Goal: Task Accomplishment & Management: Use online tool/utility

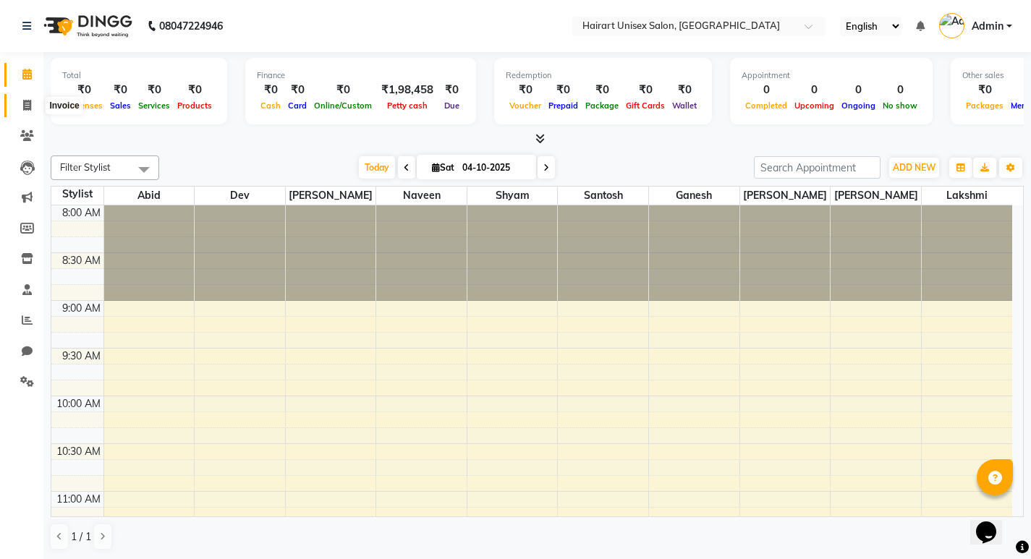
click at [33, 104] on span at bounding box center [26, 106] width 25 height 17
select select "service"
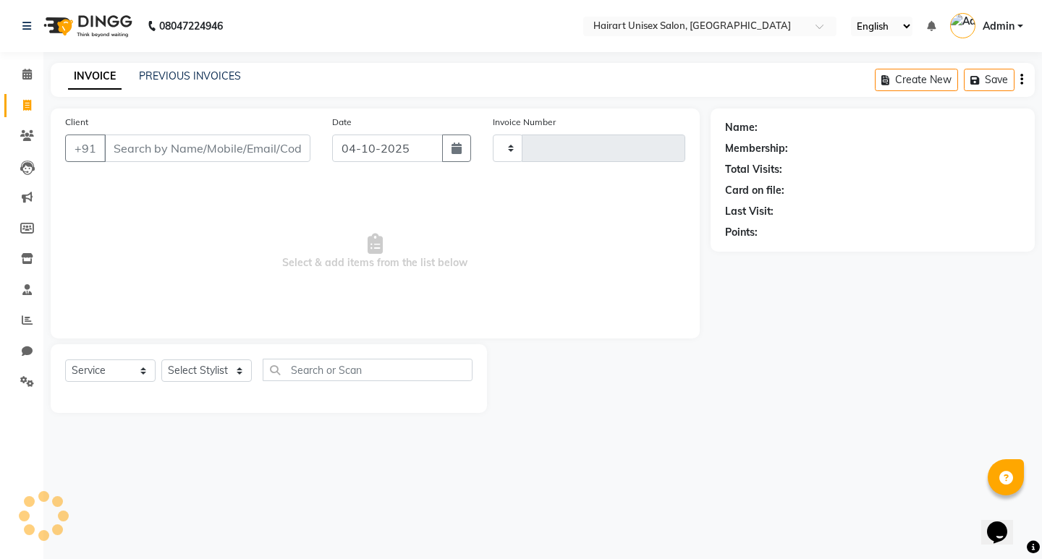
click at [192, 153] on input "Client" at bounding box center [207, 149] width 206 height 28
type input "0409"
select select "5534"
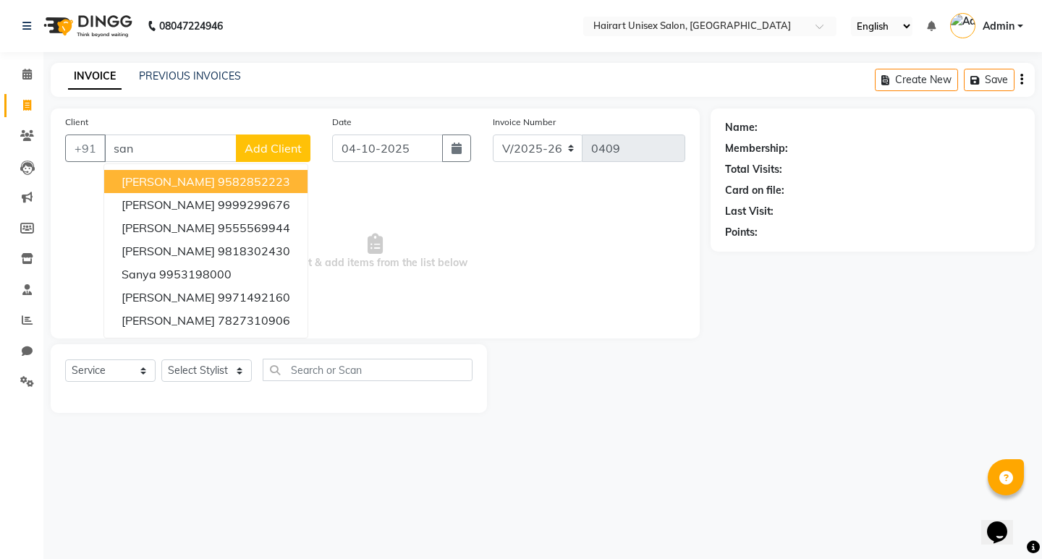
click at [172, 153] on input "san" at bounding box center [170, 149] width 132 height 28
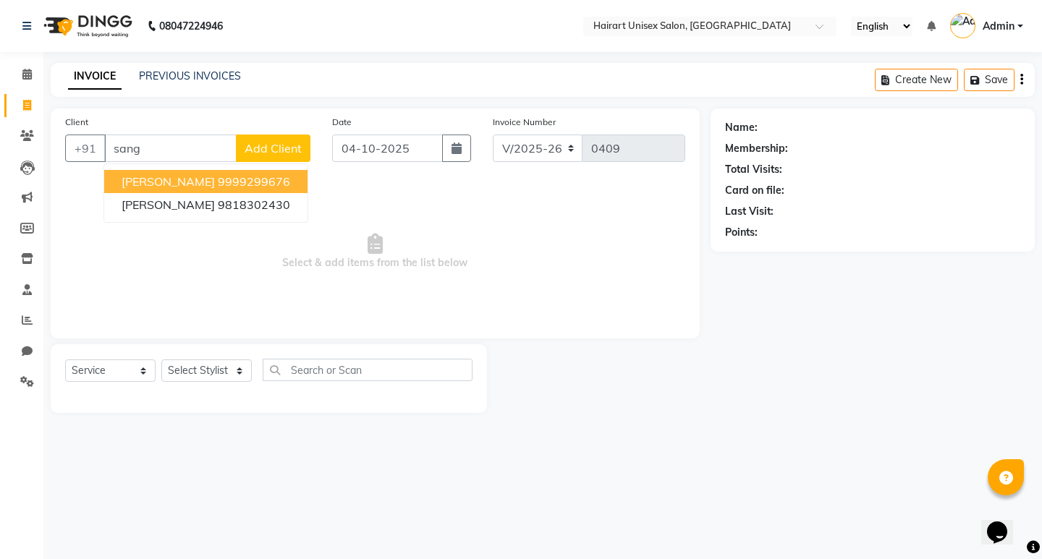
click at [192, 181] on span "[PERSON_NAME]" at bounding box center [168, 181] width 93 height 14
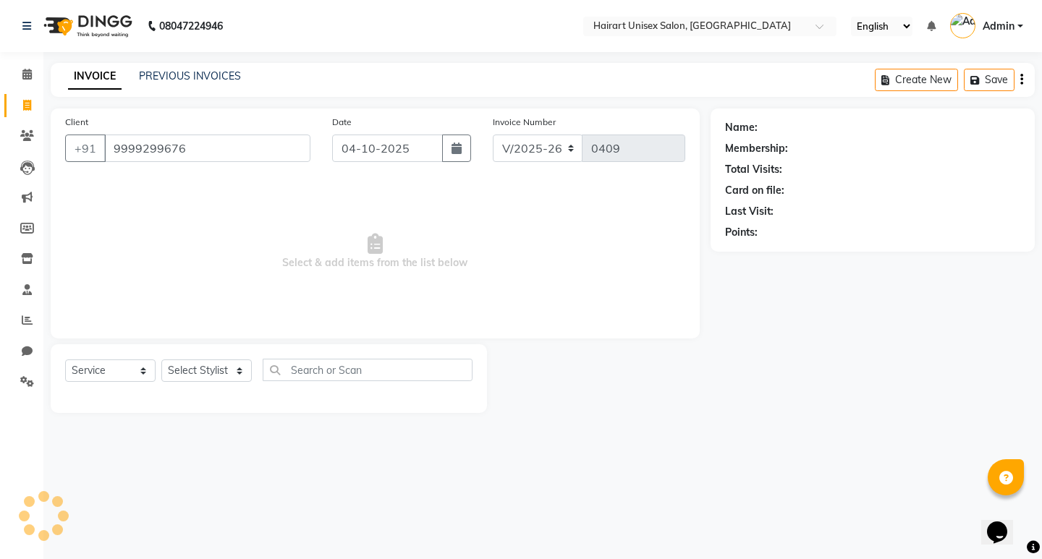
type input "9999299676"
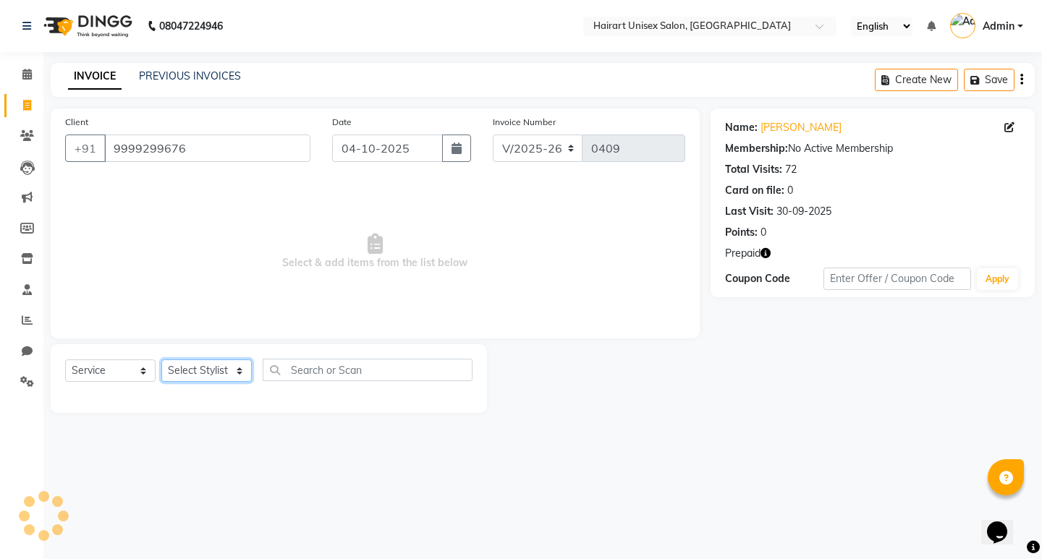
click at [188, 374] on select "Select Stylist [PERSON_NAME] Dev Ganesh Lakshmi [PERSON_NAME] Santosh [PERSON_N…" at bounding box center [206, 371] width 90 height 22
select select "39571"
click at [161, 360] on select "Select Stylist [PERSON_NAME] Dev Ganesh Lakshmi [PERSON_NAME] Santosh [PERSON_N…" at bounding box center [206, 371] width 90 height 22
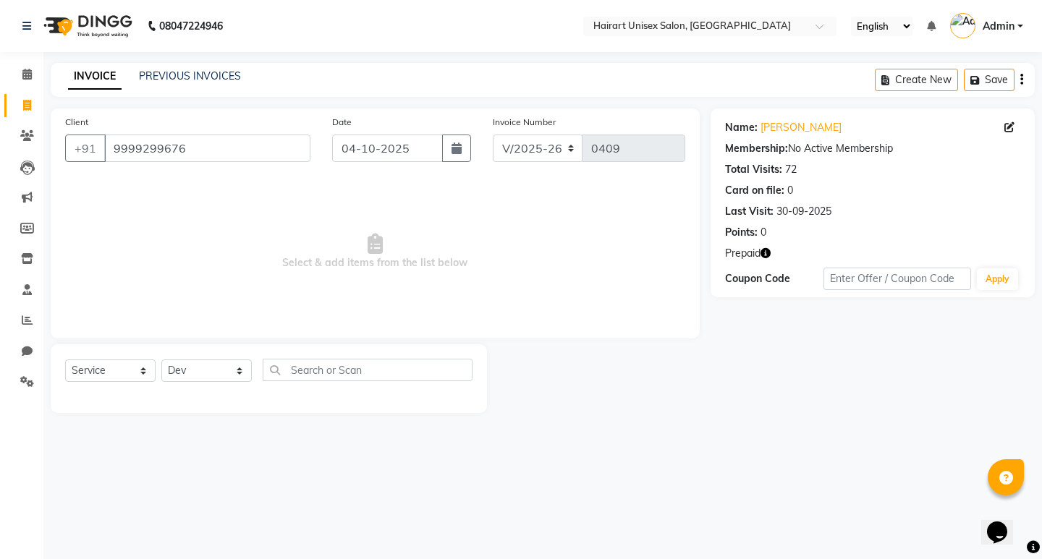
click at [216, 216] on span "Select & add items from the list below" at bounding box center [375, 251] width 620 height 145
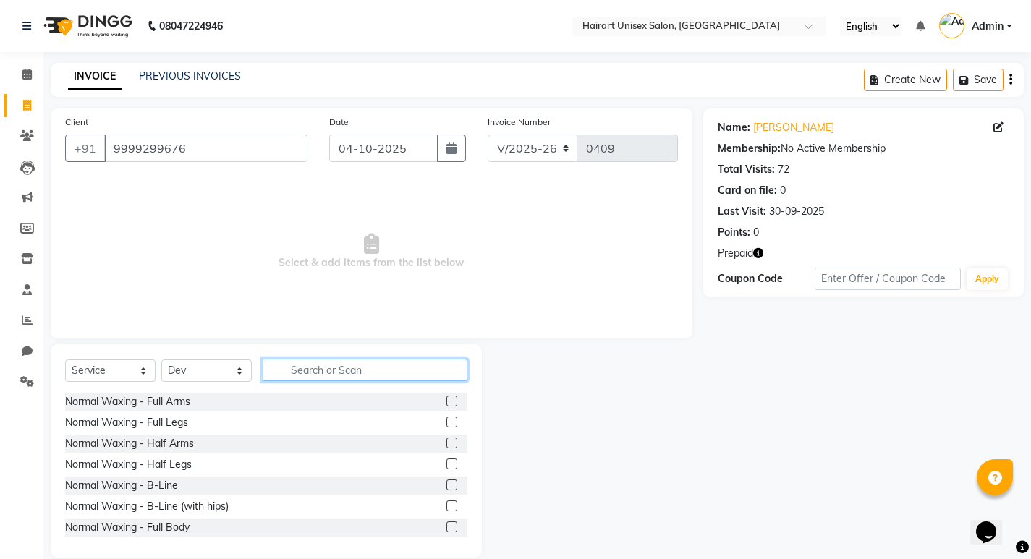
click at [287, 368] on input "text" at bounding box center [365, 370] width 205 height 22
click at [288, 368] on input "text" at bounding box center [365, 370] width 205 height 22
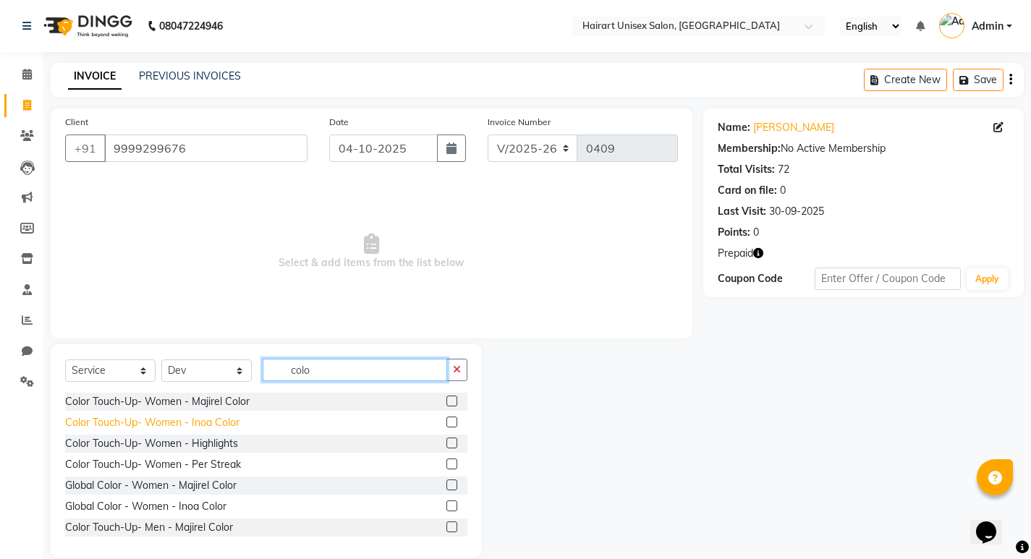
type input "colo"
click at [225, 426] on div "Color Touch-Up- Women - Inoa Color" at bounding box center [152, 422] width 174 height 15
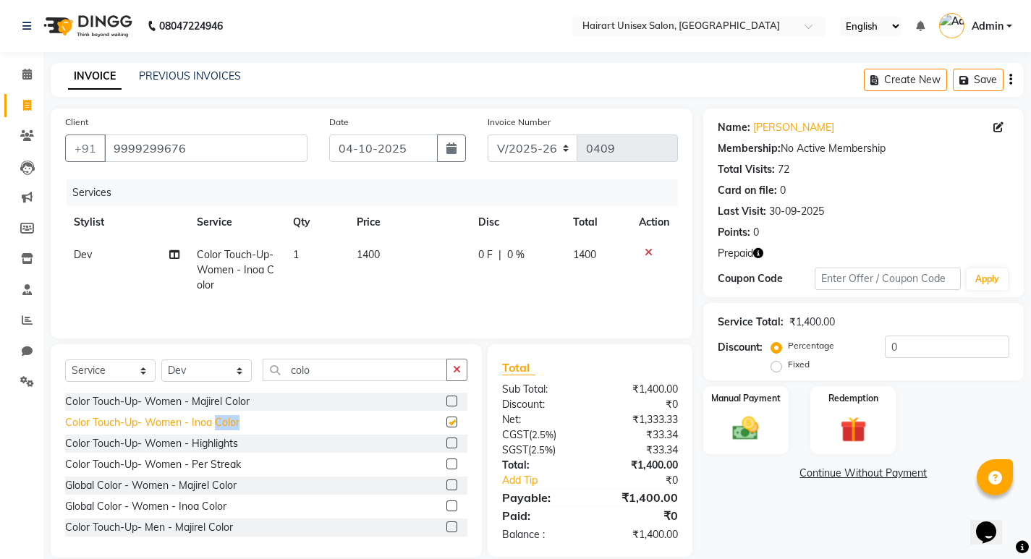
click at [225, 426] on div "Color Touch-Up- Women - Inoa Color" at bounding box center [152, 422] width 174 height 15
checkbox input "false"
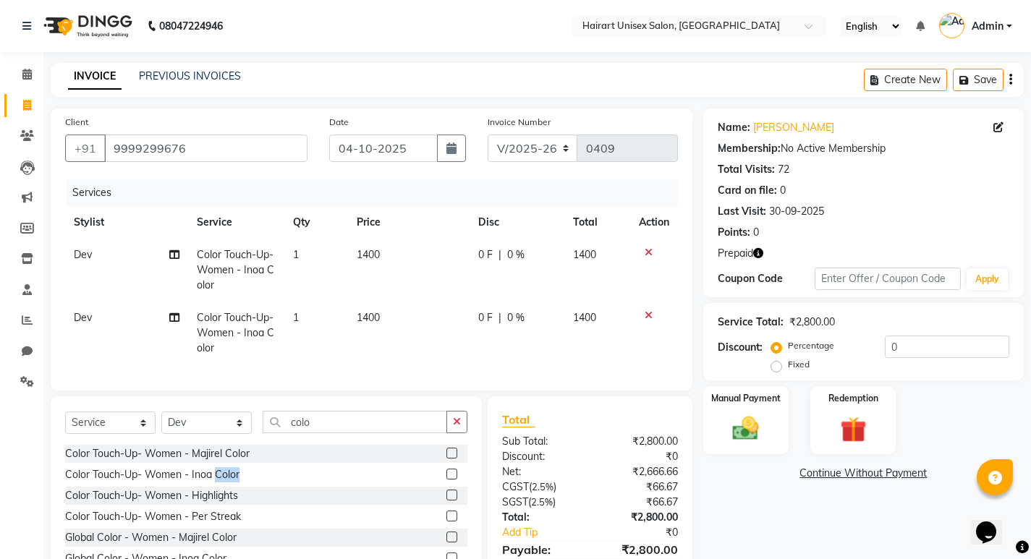
click at [648, 319] on icon at bounding box center [649, 315] width 8 height 10
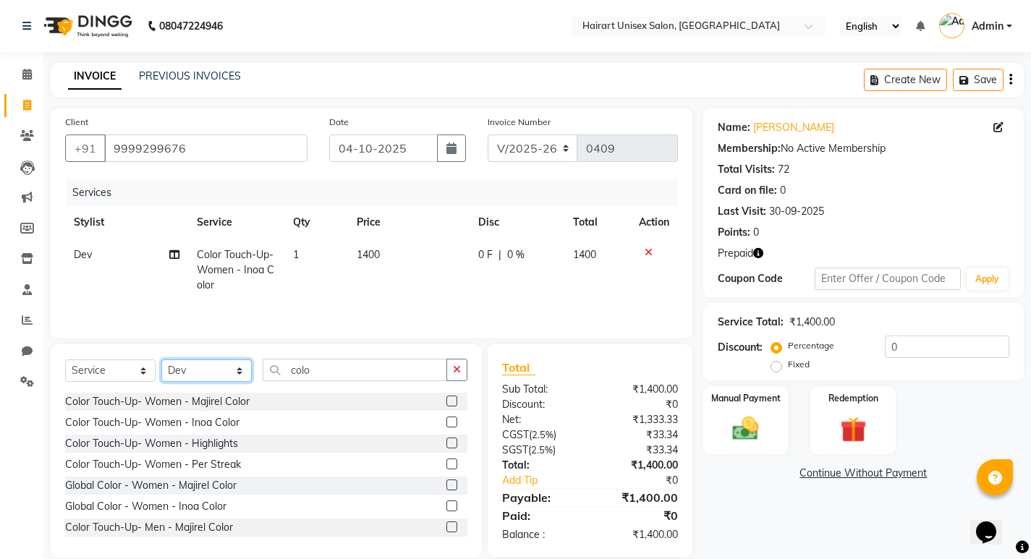
click at [193, 373] on select "Select Stylist [PERSON_NAME] Dev Ganesh Lakshmi [PERSON_NAME] Santosh [PERSON_N…" at bounding box center [206, 371] width 90 height 22
click at [193, 366] on select "Select Stylist [PERSON_NAME] Dev Ganesh Lakshmi [PERSON_NAME] Santosh [PERSON_N…" at bounding box center [206, 371] width 90 height 22
click at [194, 367] on select "Select Stylist [PERSON_NAME] Dev Ganesh Lakshmi [PERSON_NAME] Santosh [PERSON_N…" at bounding box center [206, 371] width 90 height 22
click at [195, 367] on select "Select Stylist [PERSON_NAME] Dev Ganesh Lakshmi [PERSON_NAME] Santosh [PERSON_N…" at bounding box center [206, 371] width 90 height 22
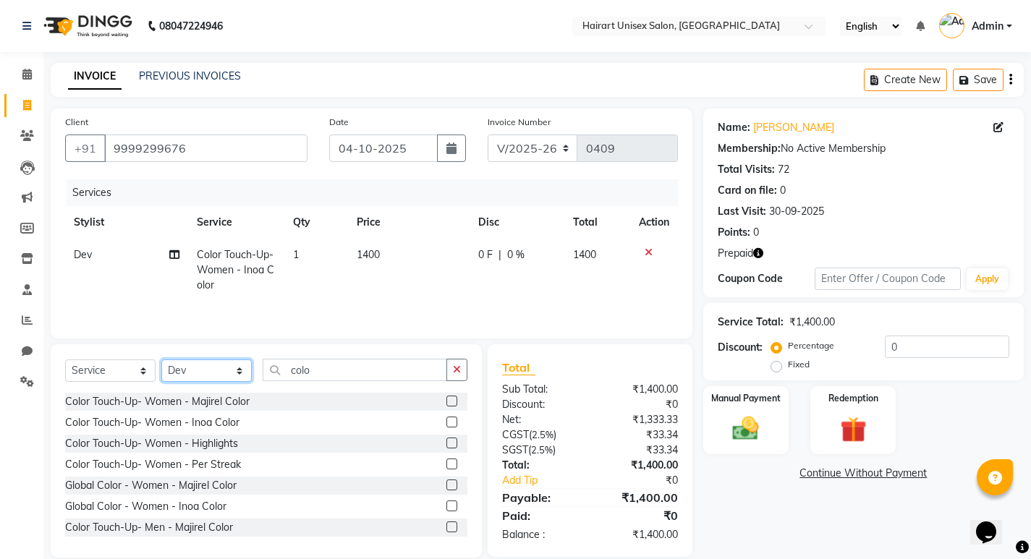
click at [195, 367] on select "Select Stylist [PERSON_NAME] Dev Ganesh Lakshmi [PERSON_NAME] Santosh [PERSON_N…" at bounding box center [206, 371] width 90 height 22
click at [196, 368] on select "Select Stylist [PERSON_NAME] Dev Ganesh Lakshmi [PERSON_NAME] Santosh [PERSON_N…" at bounding box center [206, 371] width 90 height 22
click at [197, 368] on select "Select Stylist [PERSON_NAME] Dev Ganesh Lakshmi [PERSON_NAME] Santosh [PERSON_N…" at bounding box center [206, 371] width 90 height 22
click at [218, 371] on select "Select Stylist [PERSON_NAME] Dev Ganesh Lakshmi [PERSON_NAME] Santosh [PERSON_N…" at bounding box center [206, 371] width 90 height 22
select select "39574"
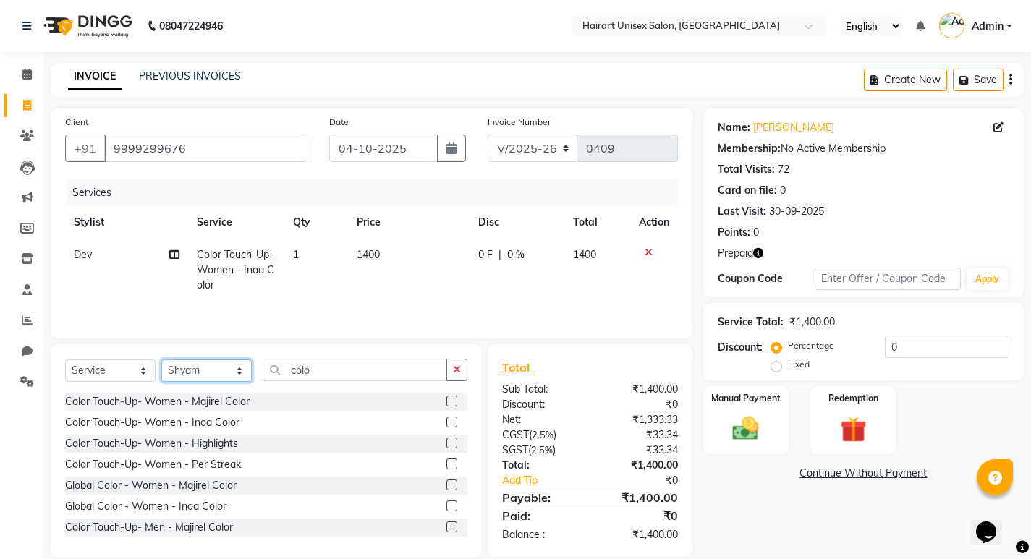
click at [161, 360] on select "Select Stylist [PERSON_NAME] Dev Ganesh Lakshmi [PERSON_NAME] Santosh [PERSON_N…" at bounding box center [206, 371] width 90 height 22
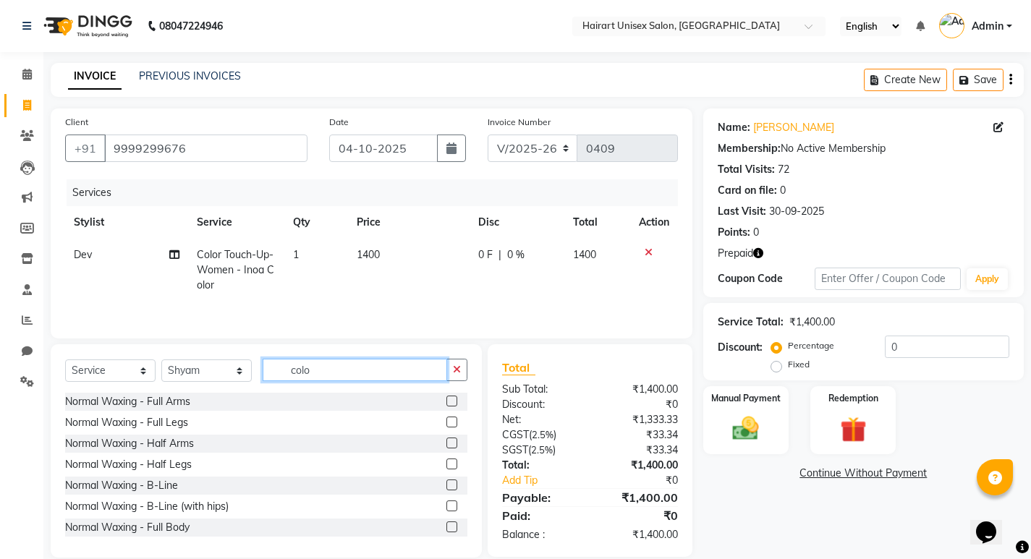
click at [350, 372] on input "colo" at bounding box center [355, 370] width 185 height 22
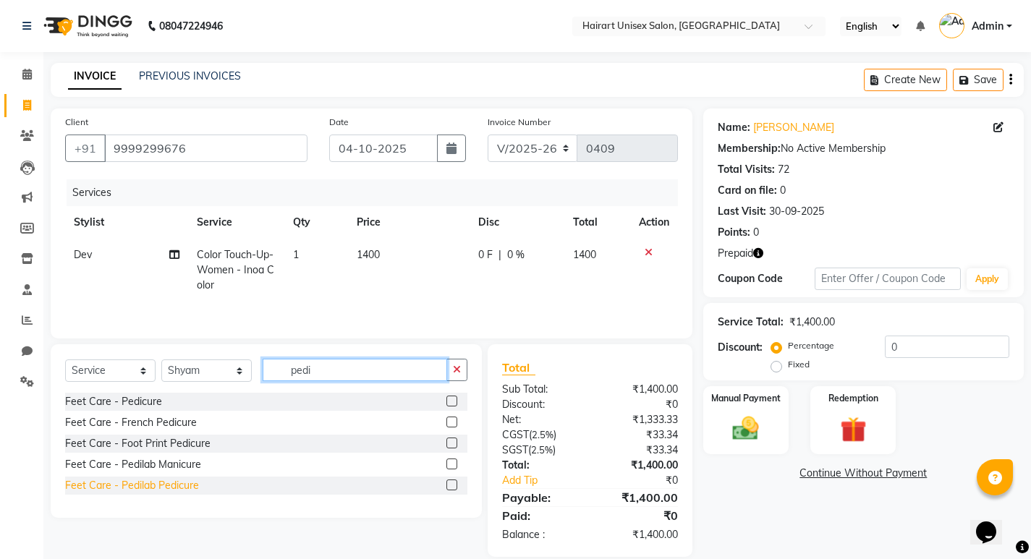
type input "pedi"
click at [185, 488] on div "Feet Care - Pedilab Pedicure" at bounding box center [132, 485] width 134 height 15
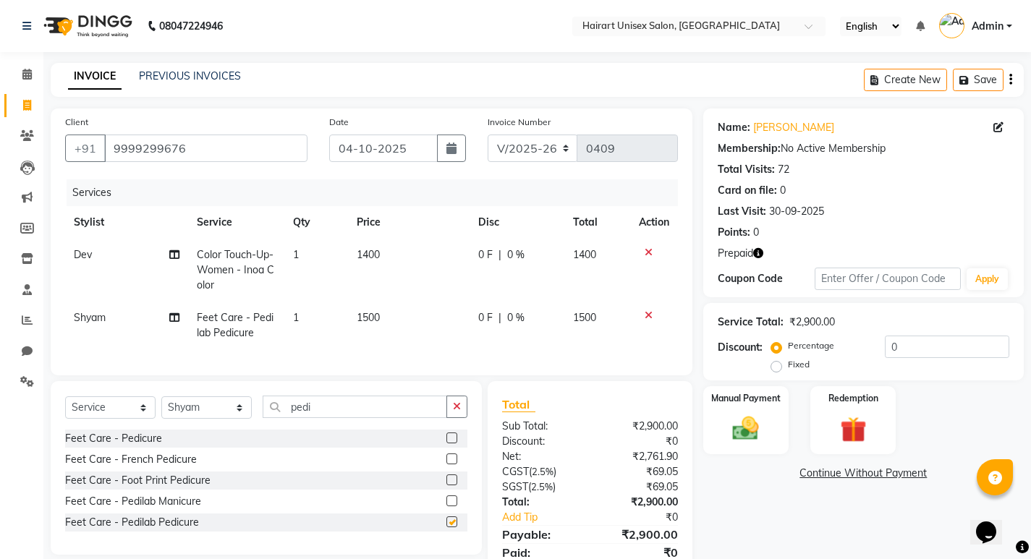
checkbox input "false"
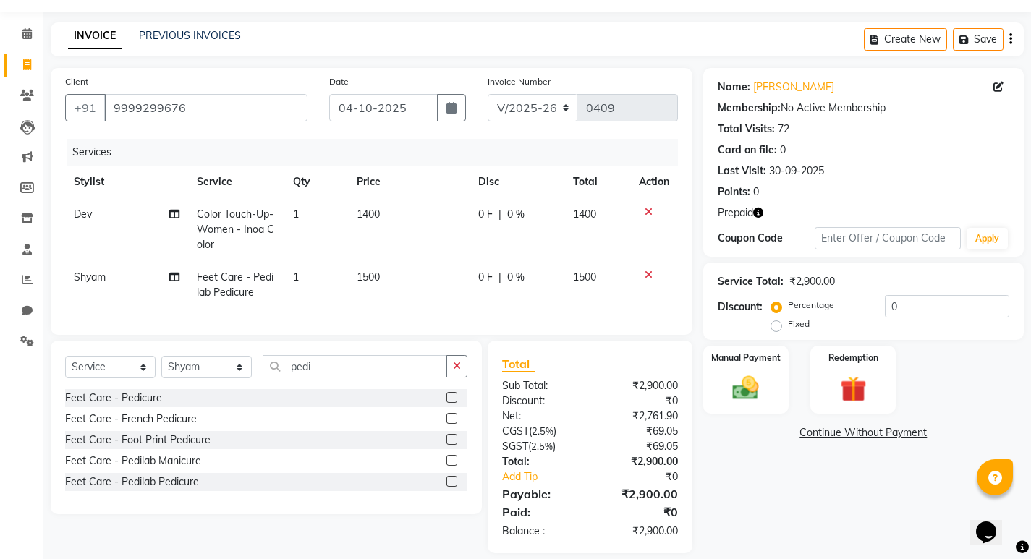
scroll to position [67, 0]
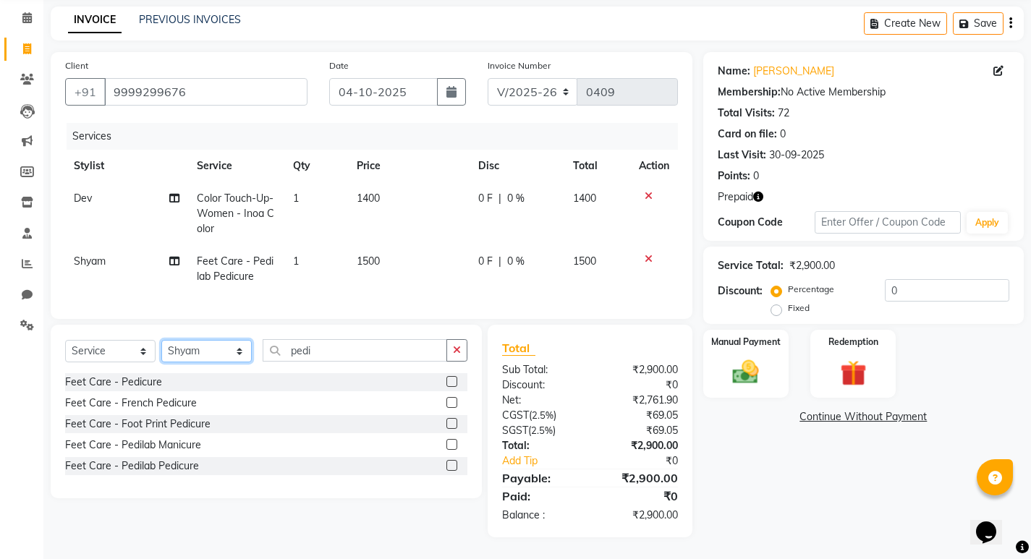
click at [206, 360] on select "Select Stylist [PERSON_NAME] Dev Ganesh Lakshmi [PERSON_NAME] Santosh [PERSON_N…" at bounding box center [206, 351] width 90 height 22
select select "71779"
click at [161, 340] on select "Select Stylist [PERSON_NAME] Dev Ganesh Lakshmi [PERSON_NAME] Santosh [PERSON_N…" at bounding box center [206, 351] width 90 height 22
click at [196, 271] on td "Feet Care - Pedilab Pedicure" at bounding box center [236, 269] width 96 height 48
select select "39574"
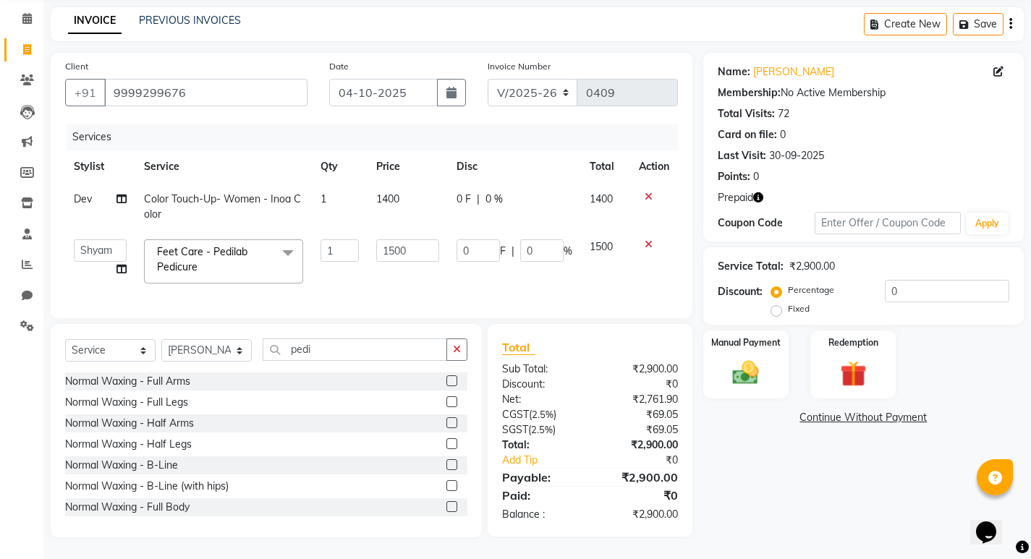
scroll to position [67, 0]
click at [352, 344] on input "pedi" at bounding box center [355, 350] width 185 height 22
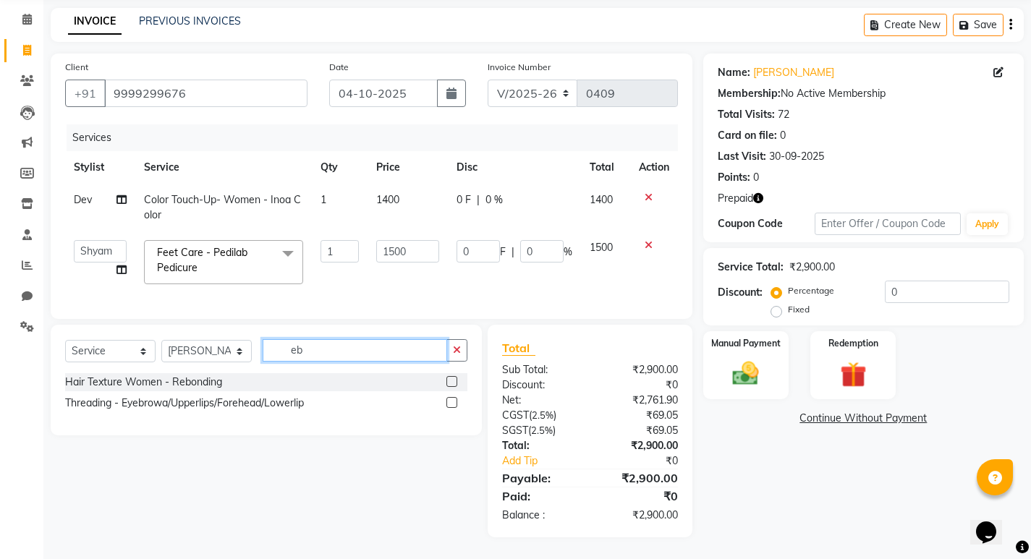
scroll to position [66, 0]
type input "ebr"
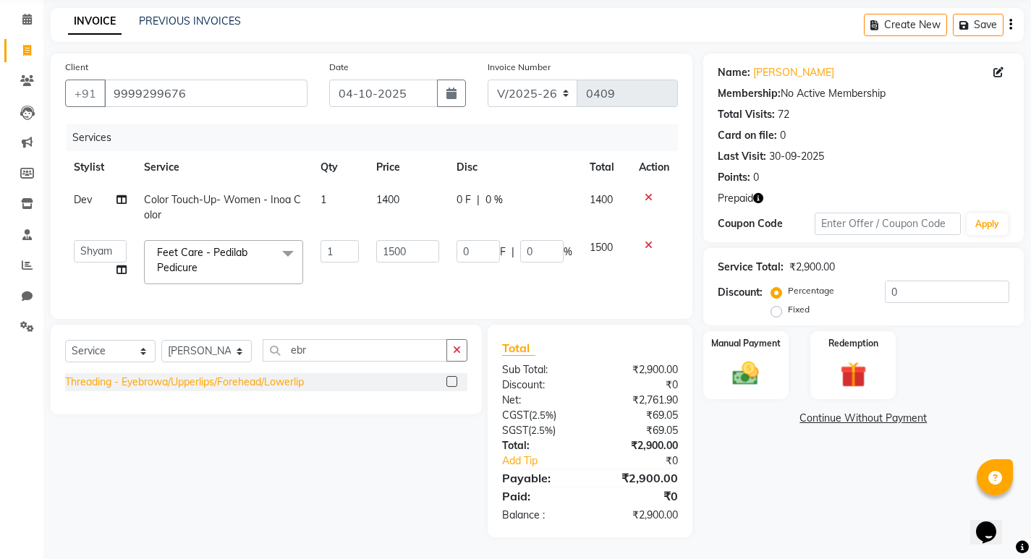
click at [266, 381] on div "Threading - Eyebrowa/Upperlips/Forehead/Lowerlip" at bounding box center [184, 382] width 239 height 15
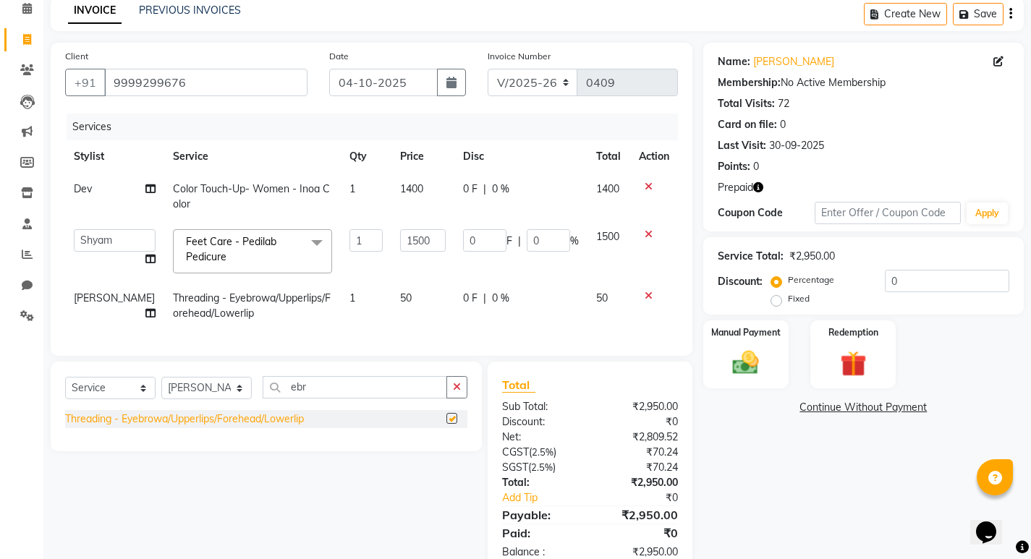
checkbox input "false"
click at [400, 293] on span "50" at bounding box center [406, 298] width 12 height 13
select select "71779"
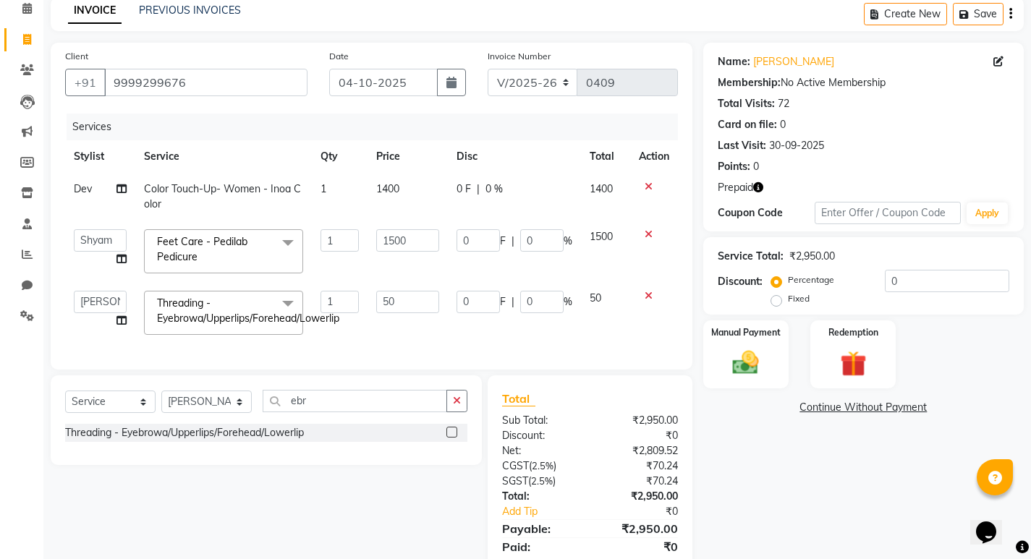
click at [383, 293] on input "50" at bounding box center [407, 302] width 63 height 22
type input "150"
click at [459, 347] on div "Services Stylist Service Qty Price Disc Total Action Dev Color Touch-Up- Women …" at bounding box center [371, 235] width 613 height 242
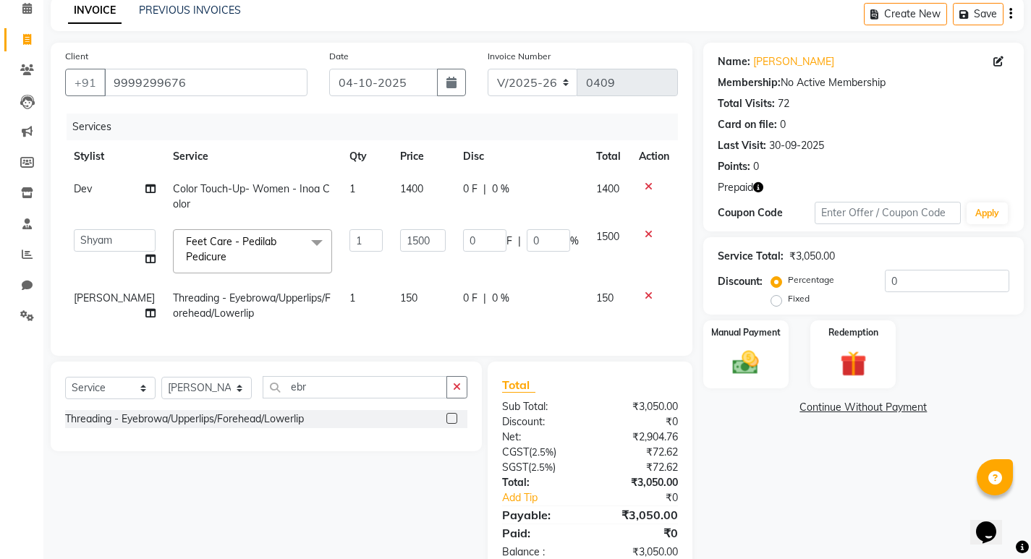
click at [459, 329] on td "0 F | 0 %" at bounding box center [521, 306] width 133 height 48
select select "71779"
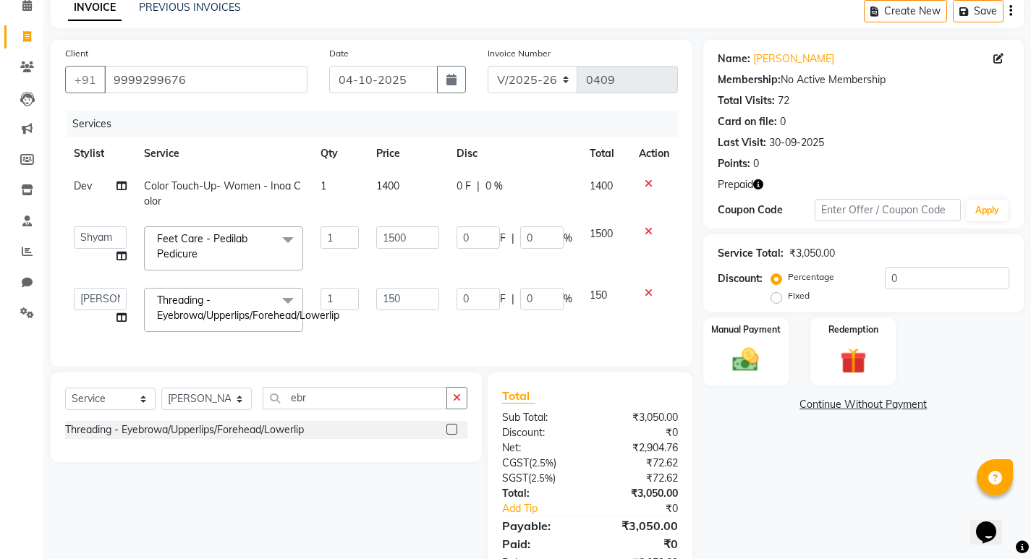
scroll to position [127, 0]
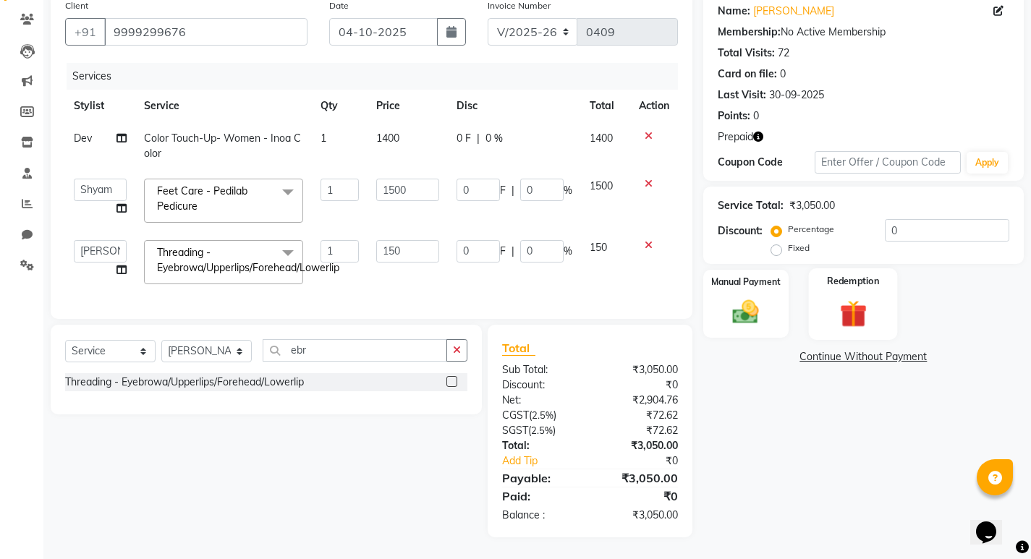
click at [853, 297] on img at bounding box center [854, 314] width 44 height 34
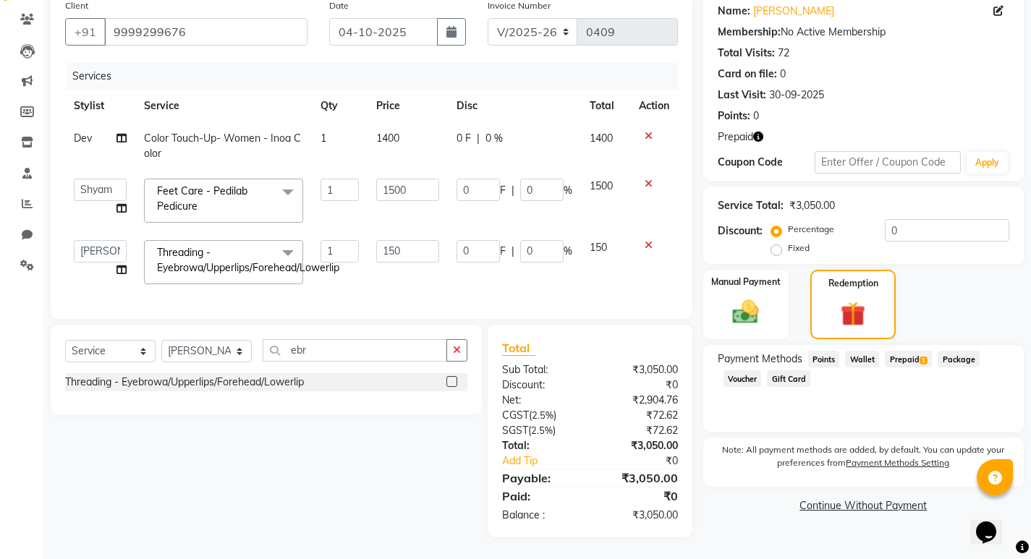
click at [903, 351] on span "Prepaid 1" at bounding box center [908, 359] width 47 height 17
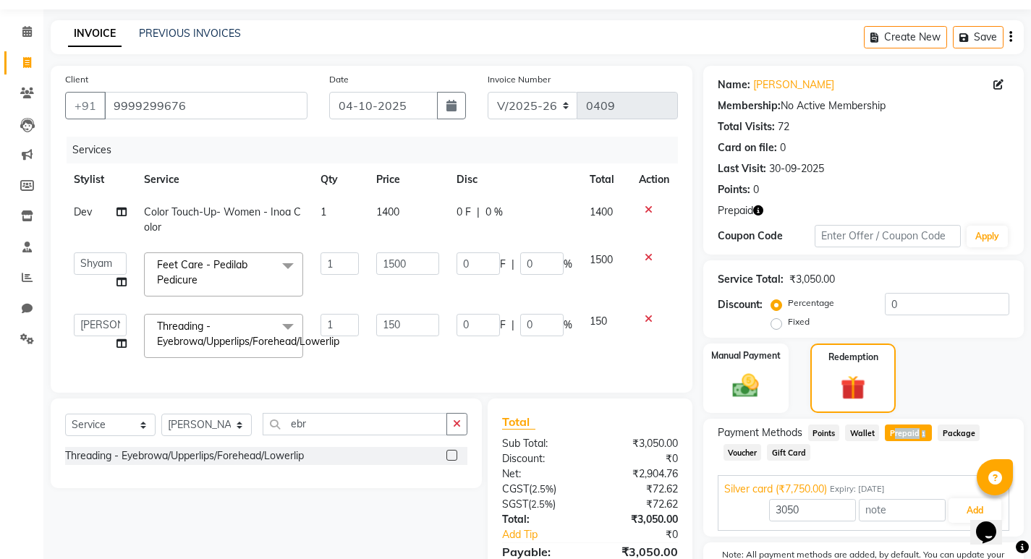
scroll to position [0, 0]
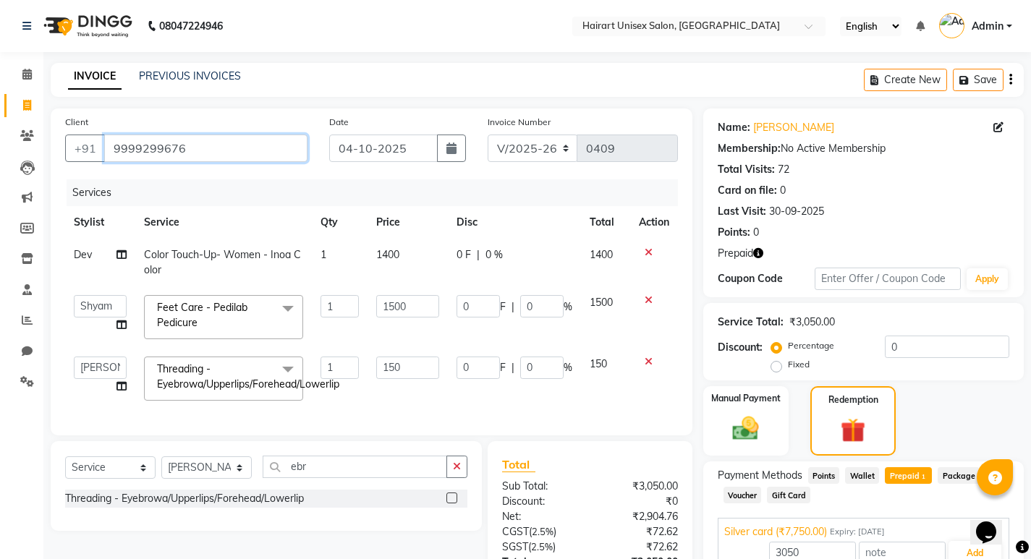
click at [188, 147] on input "9999299676" at bounding box center [205, 149] width 203 height 28
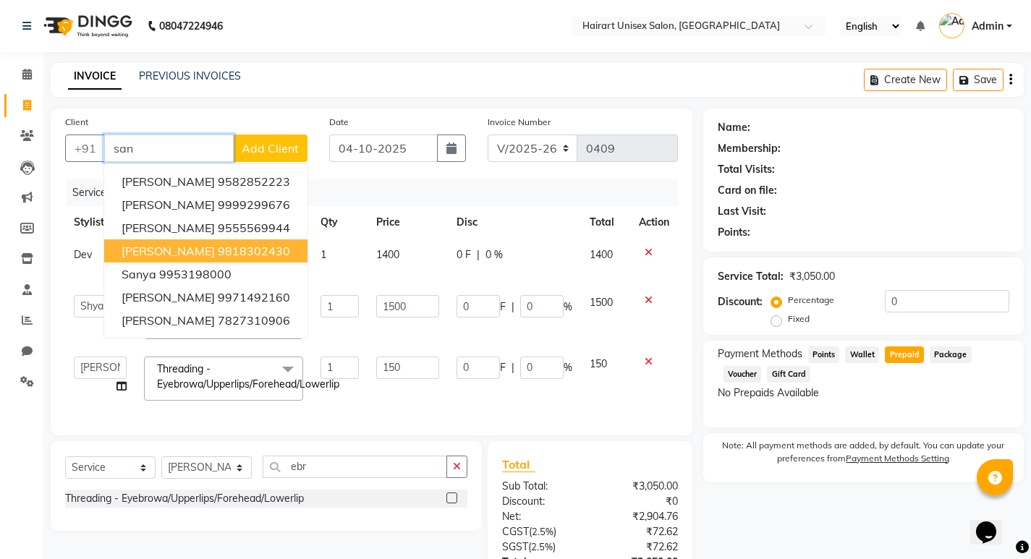
click at [203, 250] on span "[PERSON_NAME]" at bounding box center [168, 251] width 93 height 14
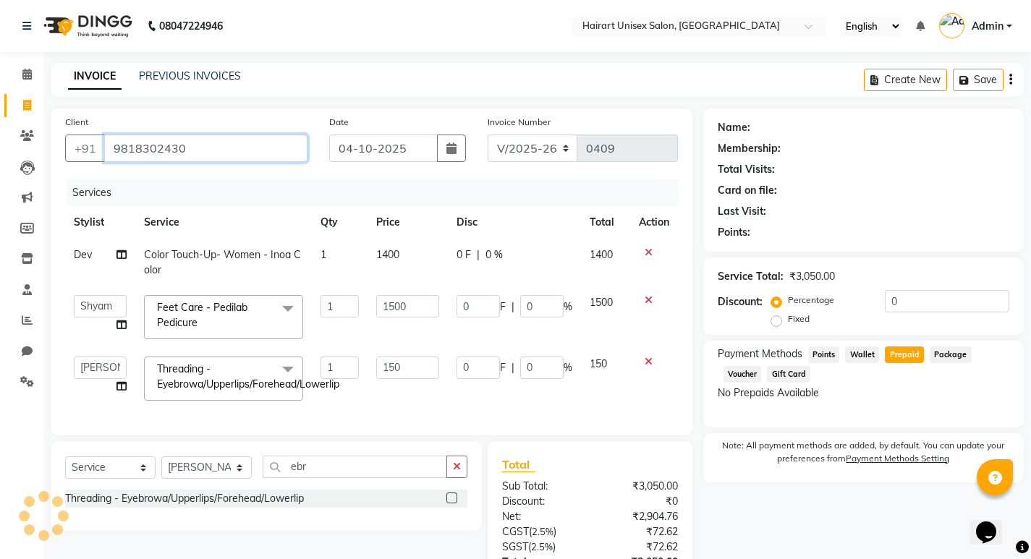
type input "9818302430"
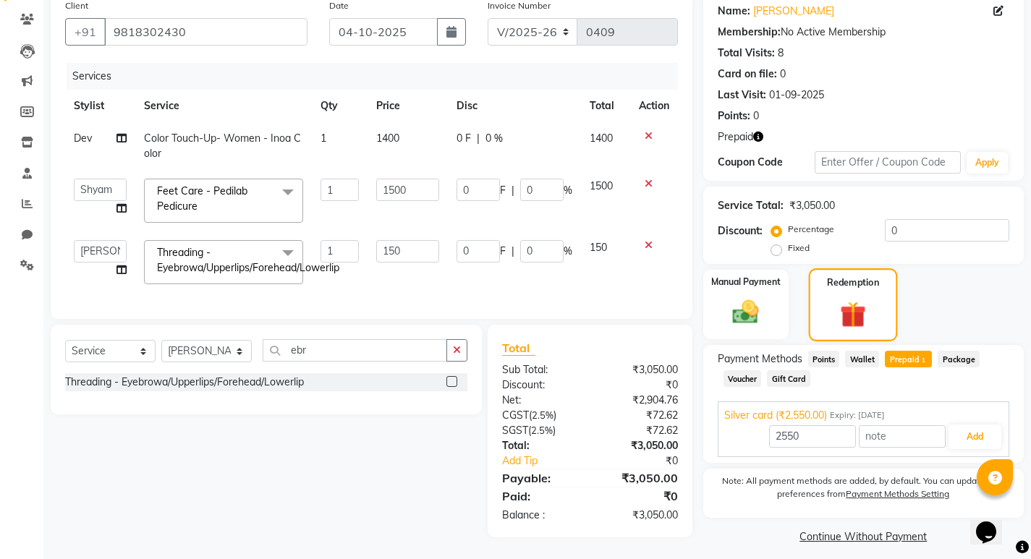
scroll to position [127, 0]
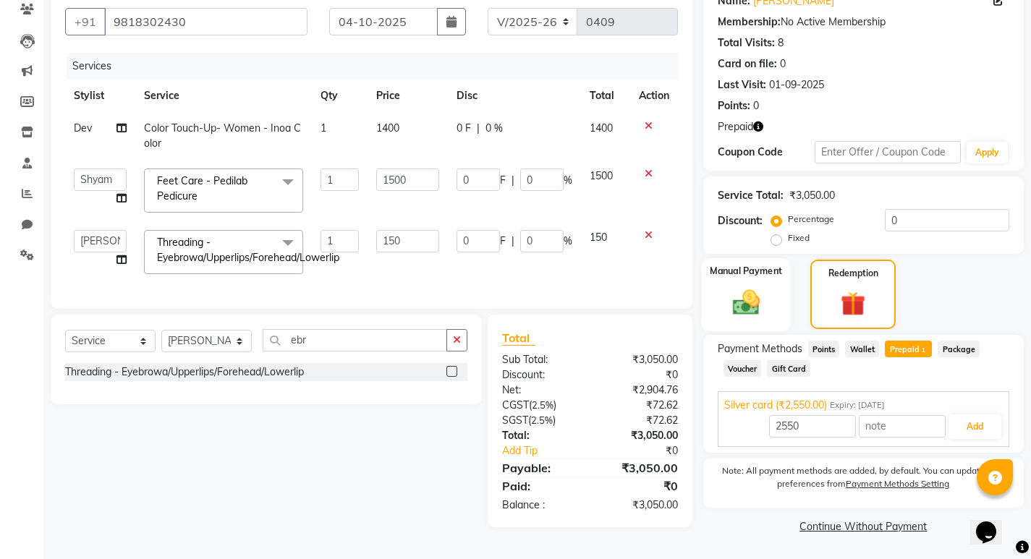
click at [726, 287] on img at bounding box center [746, 302] width 44 height 31
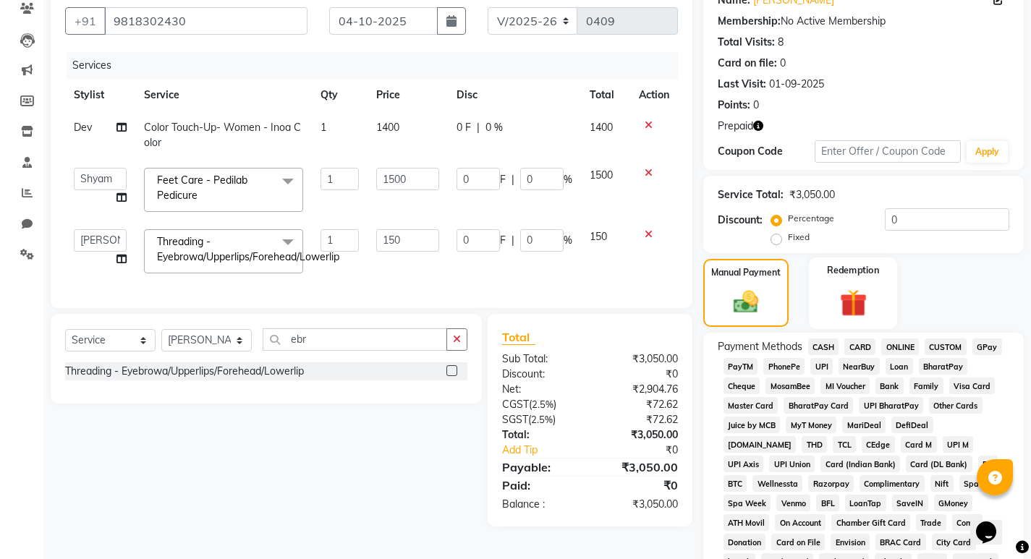
click at [834, 290] on img at bounding box center [854, 303] width 44 height 34
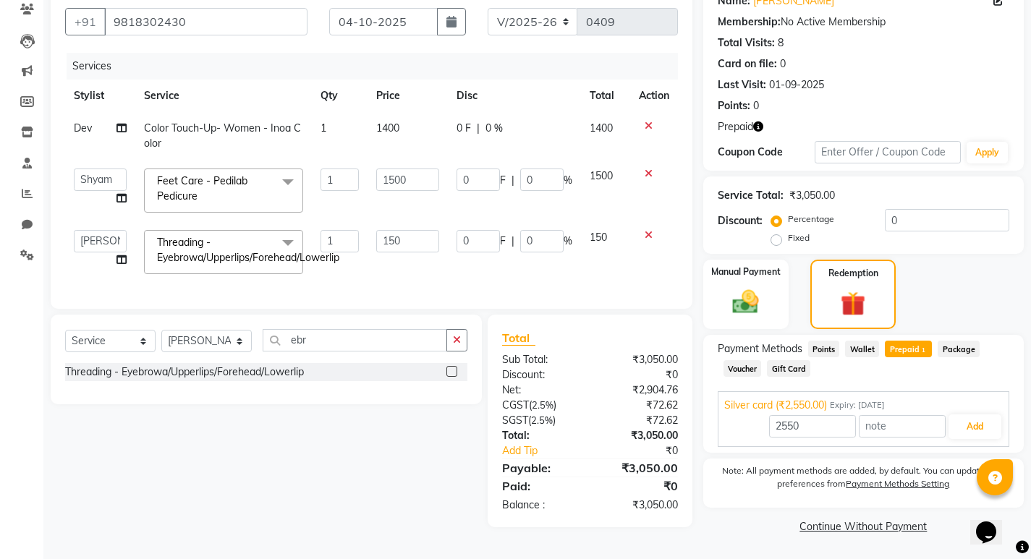
click at [912, 347] on span "Prepaid 1" at bounding box center [908, 349] width 47 height 17
click at [965, 428] on button "Add" at bounding box center [975, 427] width 53 height 25
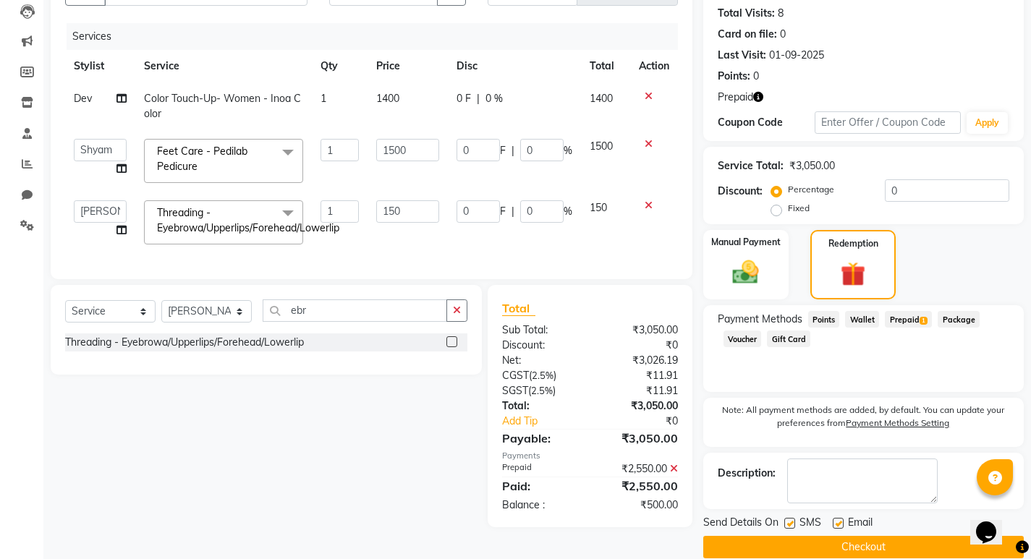
scroll to position [177, 0]
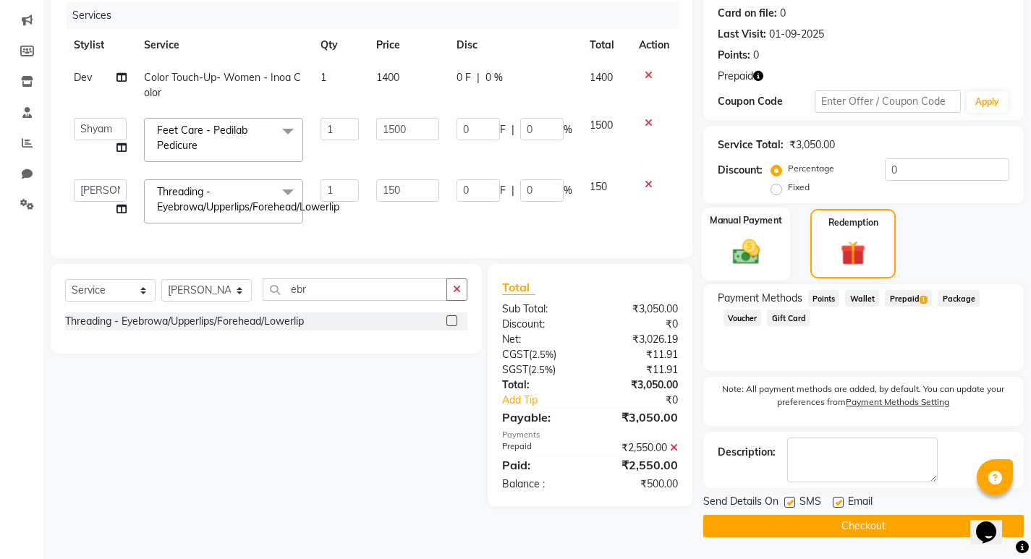
click at [758, 255] on img at bounding box center [746, 251] width 44 height 31
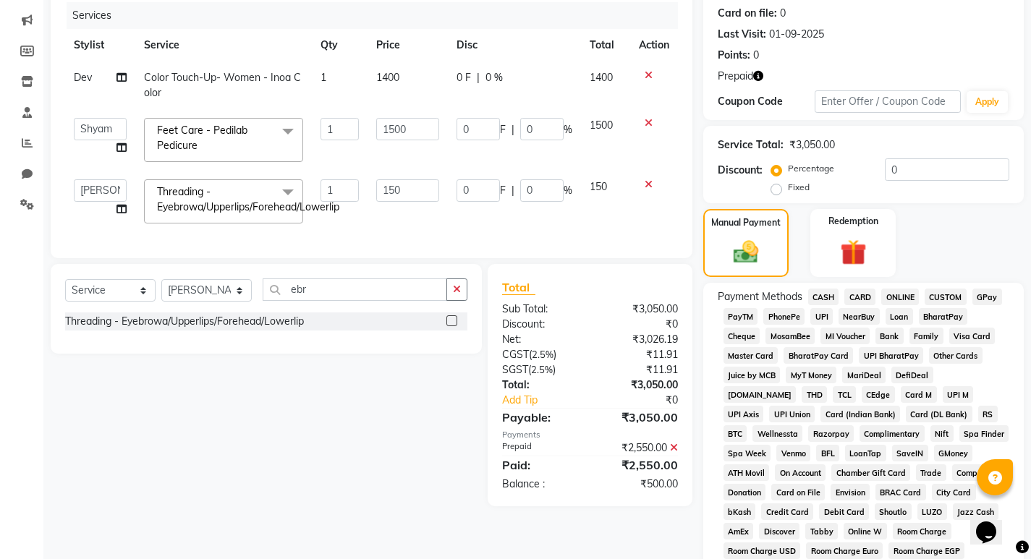
click at [821, 299] on span "CASH" at bounding box center [823, 297] width 31 height 17
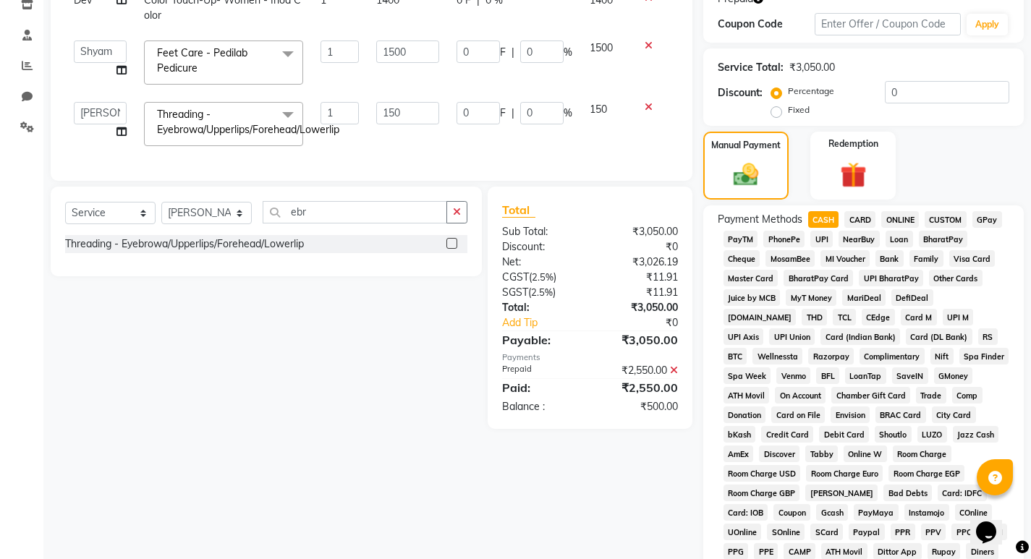
scroll to position [607, 0]
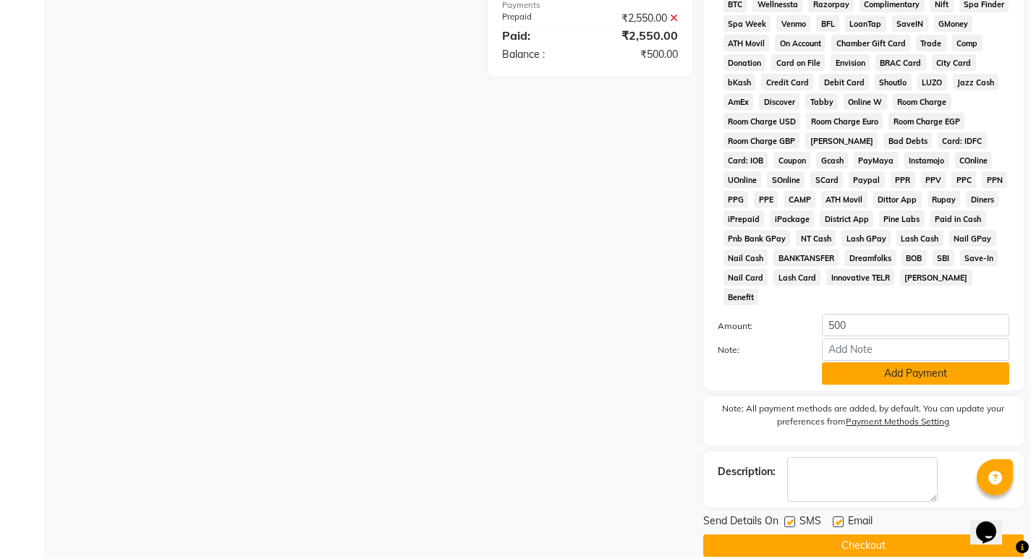
click at [913, 363] on button "Add Payment" at bounding box center [915, 374] width 187 height 22
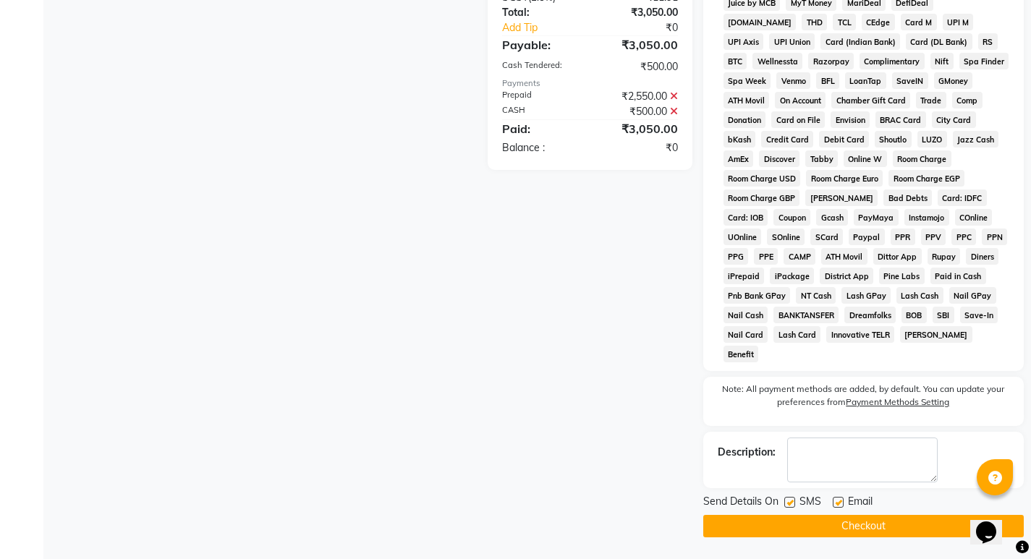
click at [759, 359] on span "Benefit" at bounding box center [741, 354] width 35 height 17
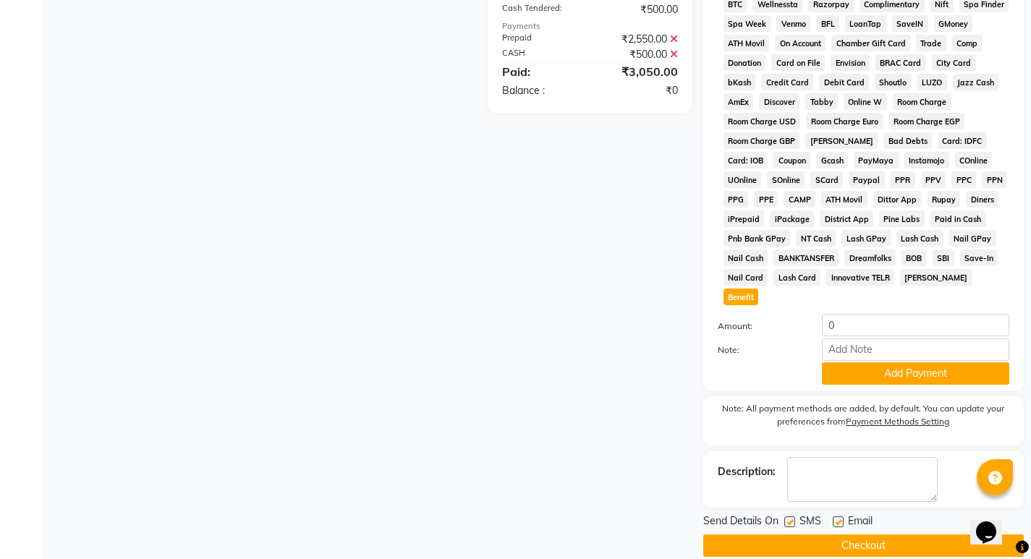
click at [868, 535] on button "Checkout" at bounding box center [863, 546] width 321 height 22
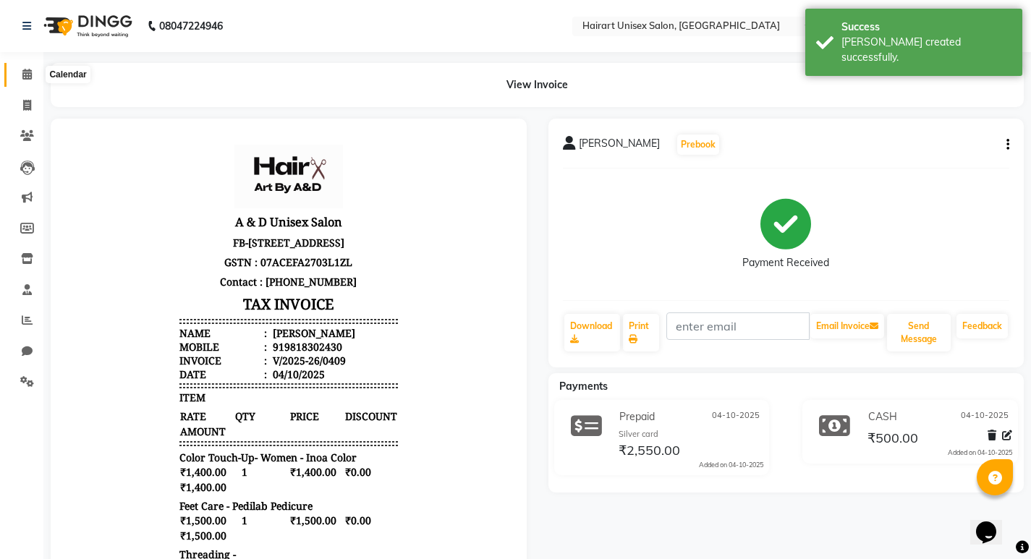
click at [32, 75] on icon at bounding box center [26, 74] width 9 height 11
